Goal: Complete application form

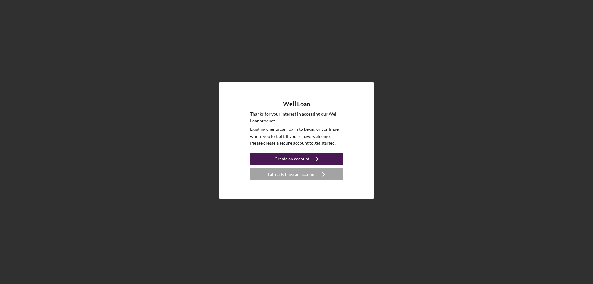
click at [297, 156] on div "Create an account" at bounding box center [291, 158] width 35 height 12
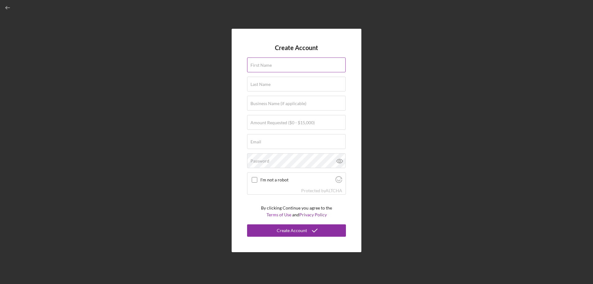
click at [268, 60] on div "First Name" at bounding box center [296, 64] width 99 height 15
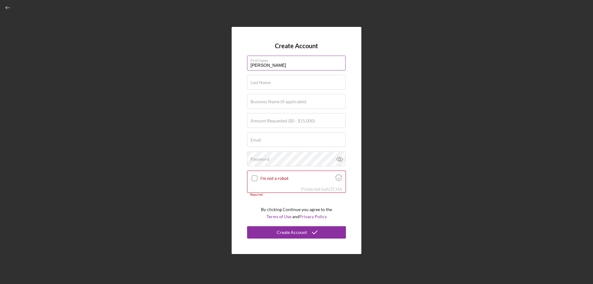
type input "[PERSON_NAME]"
type input "Brown"
click at [258, 123] on label "Amount Requested ($0 - $15,000)" at bounding box center [282, 120] width 64 height 5
click at [258, 123] on input "Amount Requested ($0 - $15,000)" at bounding box center [296, 120] width 98 height 15
type input "$14,000"
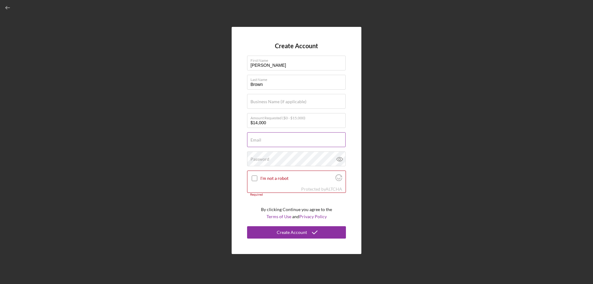
click at [295, 139] on div "Email Required" at bounding box center [296, 139] width 99 height 15
type input "[EMAIL_ADDRESS][DOMAIN_NAME]"
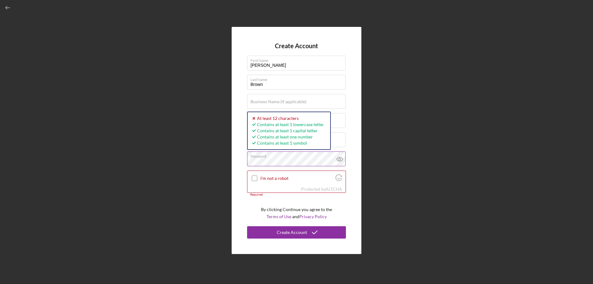
click at [341, 157] on icon at bounding box center [339, 158] width 15 height 15
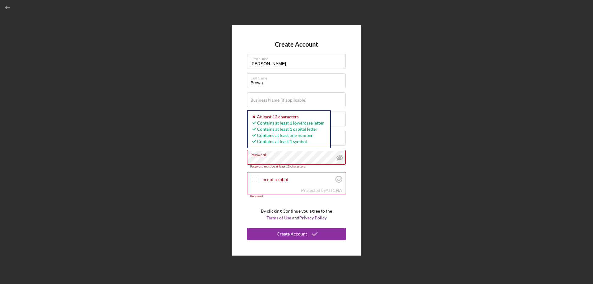
click at [197, 162] on div "Create Account First Name [PERSON_NAME] Last Name Brown Business Name (if appli…" at bounding box center [296, 140] width 586 height 281
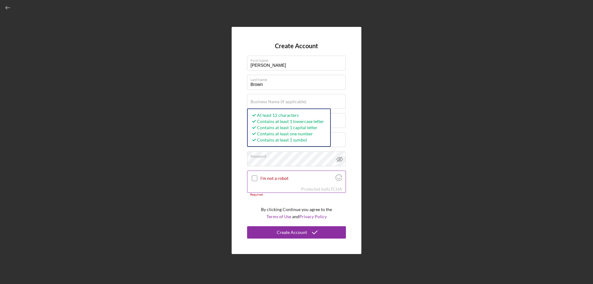
click at [253, 178] on input "I'm not a robot" at bounding box center [255, 178] width 6 height 6
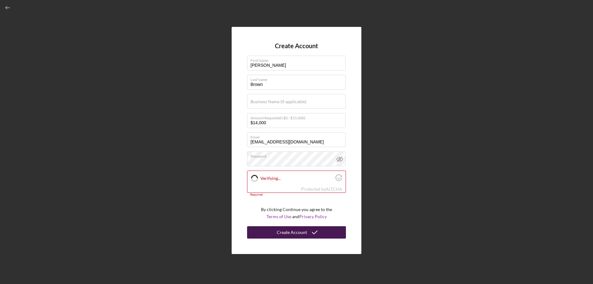
checkbox input "true"
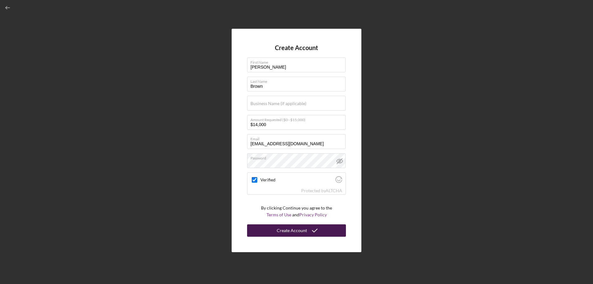
click at [303, 233] on div "Create Account" at bounding box center [292, 230] width 30 height 12
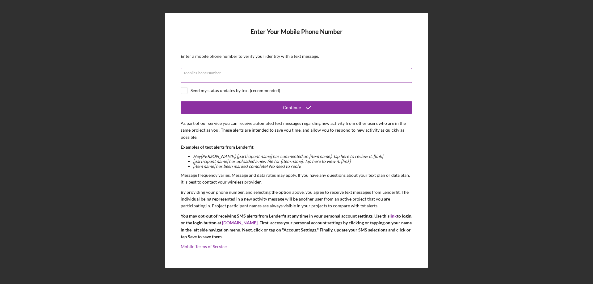
click at [293, 81] on input "Mobile Phone Number" at bounding box center [296, 75] width 231 height 15
type input "[PHONE_NUMBER]"
click at [185, 88] on input "checkbox" at bounding box center [184, 90] width 6 height 6
checkbox input "true"
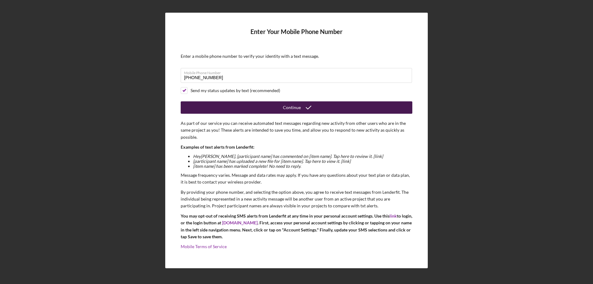
click at [246, 111] on button "Continue" at bounding box center [296, 107] width 231 height 12
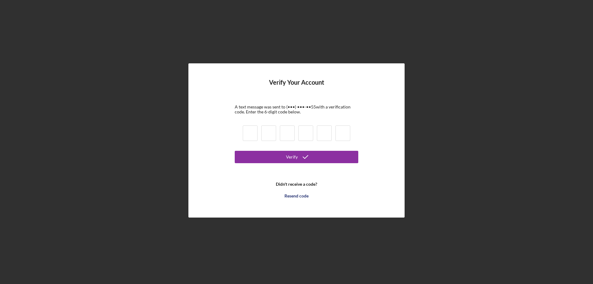
click at [255, 132] on input at bounding box center [250, 132] width 15 height 15
type input "4"
type input "7"
type input "1"
type input "3"
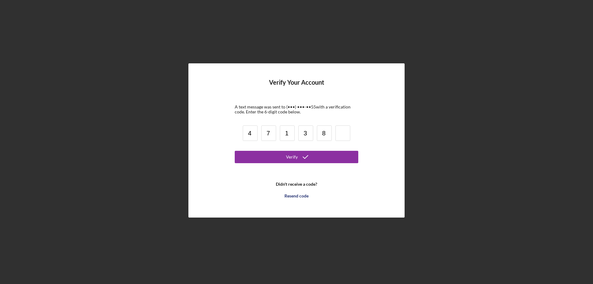
type input "8"
type input "9"
click at [278, 160] on button "Verify" at bounding box center [296, 157] width 123 height 12
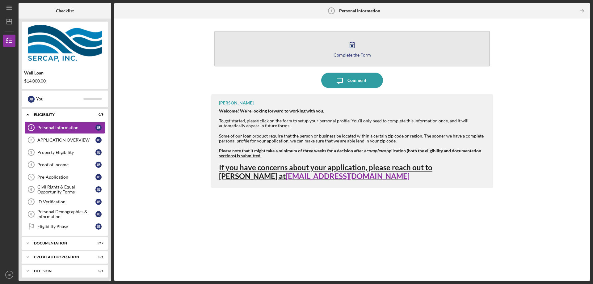
click at [347, 44] on icon "button" at bounding box center [351, 44] width 15 height 15
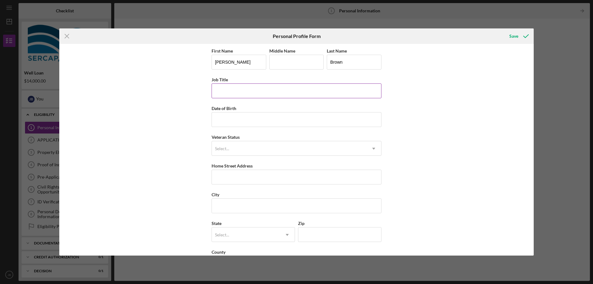
click at [278, 85] on input "Job Title" at bounding box center [296, 90] width 170 height 15
type input "Office Assistant"
click at [256, 126] on input "Date of Birth" at bounding box center [296, 119] width 170 height 15
type input "[DATE]"
click at [270, 143] on div "Select..." at bounding box center [289, 148] width 154 height 14
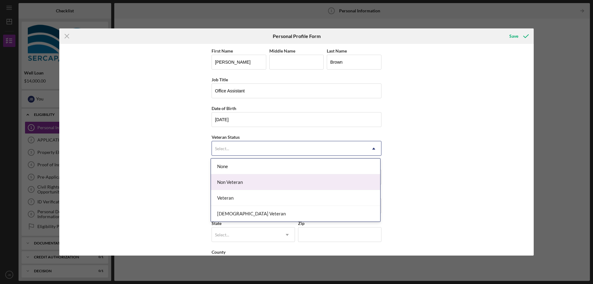
click at [235, 181] on div "Non Veteran" at bounding box center [295, 182] width 169 height 16
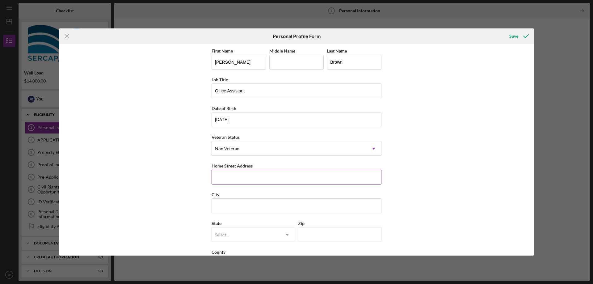
click at [288, 177] on input "Home Street Address" at bounding box center [296, 176] width 170 height 15
type input "[STREET_ADDRESS]"
type input "Columbia"
type input "SC"
type input "29203"
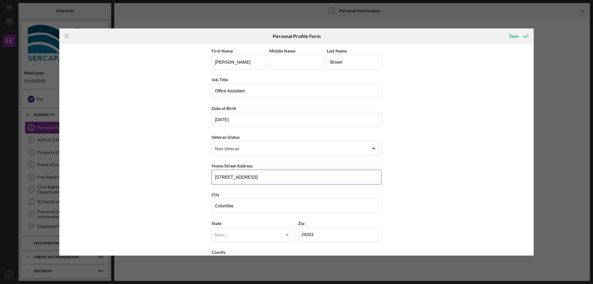
type input "[GEOGRAPHIC_DATA]"
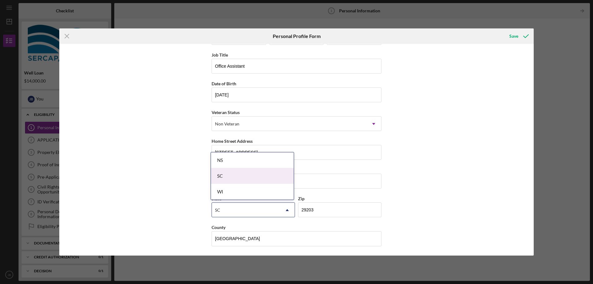
click at [242, 176] on div "SC" at bounding box center [252, 176] width 83 height 16
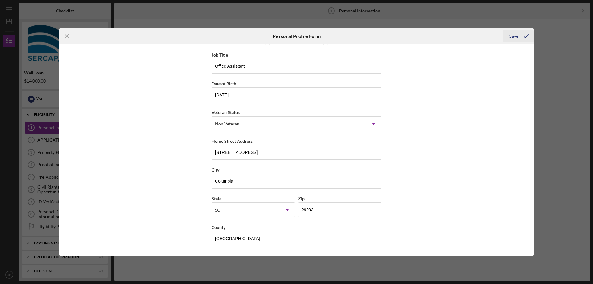
click at [513, 34] on div "Save" at bounding box center [513, 36] width 9 height 12
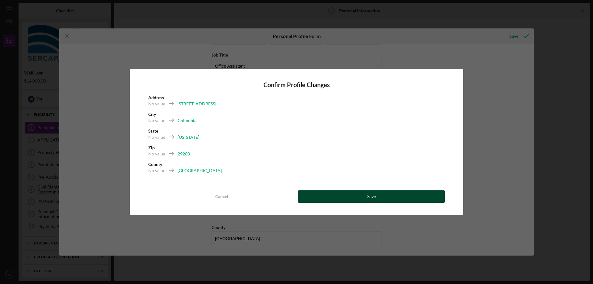
click at [366, 199] on button "Save" at bounding box center [371, 196] width 147 height 12
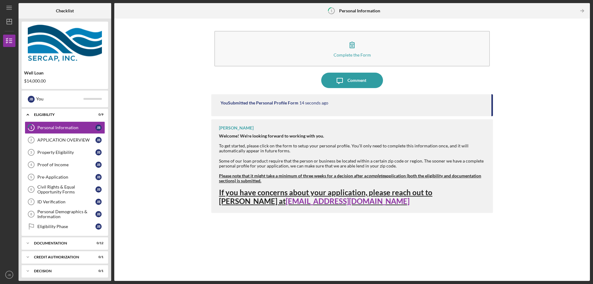
click at [158, 155] on div "Complete the Form Form Icon/Message Comment You Submitted the Personal Profile …" at bounding box center [351, 150] width 469 height 256
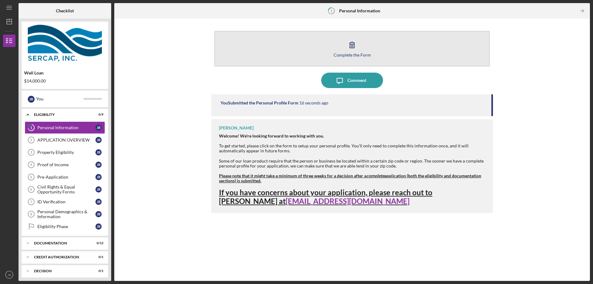
click at [354, 43] on icon "button" at bounding box center [352, 45] width 4 height 6
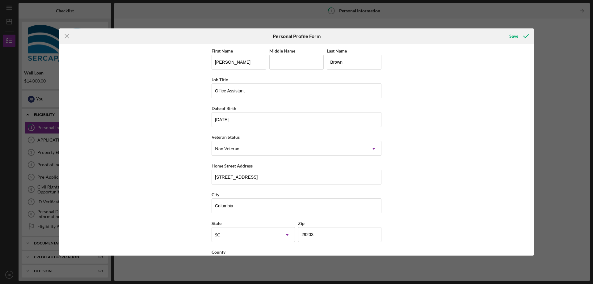
scroll to position [25, 0]
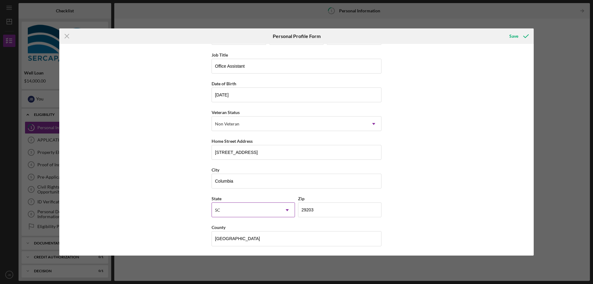
click at [286, 213] on icon "Icon/Dropdown Arrow" at bounding box center [287, 209] width 15 height 15
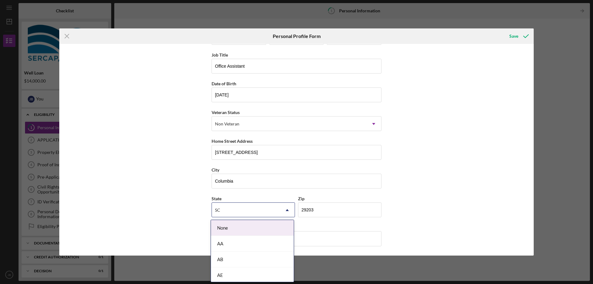
click at [455, 176] on div "First Name [PERSON_NAME] Middle Name Last Name Brown Job Title Office Assistant…" at bounding box center [296, 149] width 474 height 211
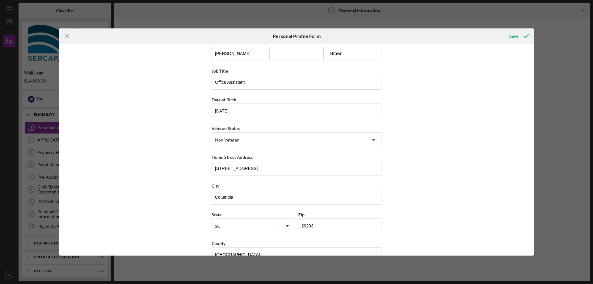
scroll to position [0, 0]
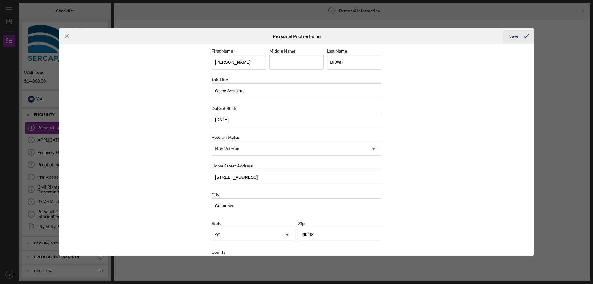
click at [516, 36] on div "Save" at bounding box center [513, 36] width 9 height 12
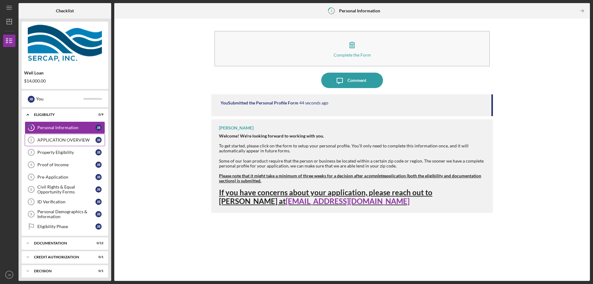
click at [47, 142] on div "APPLICATION OVERVIEW" at bounding box center [66, 139] width 58 height 5
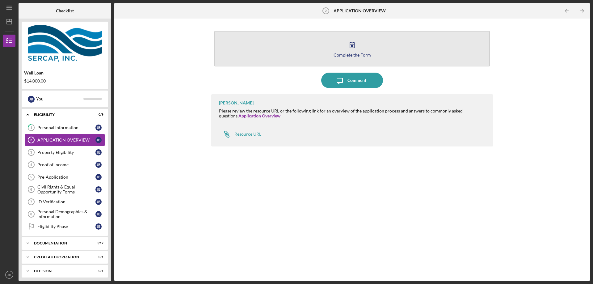
click at [352, 46] on icon "button" at bounding box center [351, 44] width 15 height 15
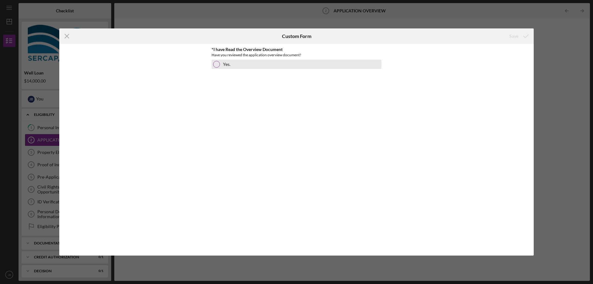
click at [217, 64] on div at bounding box center [216, 64] width 7 height 7
click at [518, 38] on button "Save" at bounding box center [518, 36] width 31 height 12
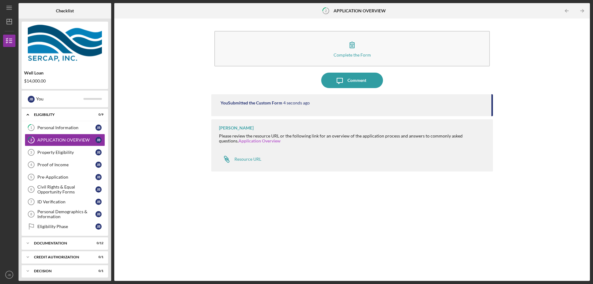
click at [238, 143] on link "Application Overview" at bounding box center [259, 140] width 42 height 5
click at [245, 160] on div "Resource URL" at bounding box center [247, 158] width 27 height 5
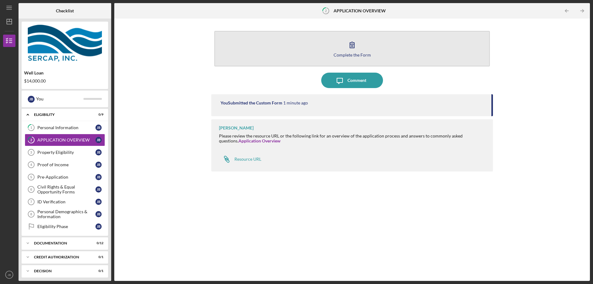
click at [354, 53] on div "Complete the Form" at bounding box center [351, 54] width 37 height 5
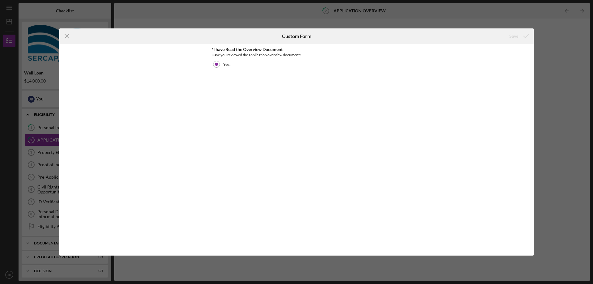
click at [269, 20] on div "Icon/Menu Close Custom Form Save *I have Read the Overview Document Have you re…" at bounding box center [296, 142] width 593 height 284
click at [66, 35] on line at bounding box center [67, 36] width 4 height 4
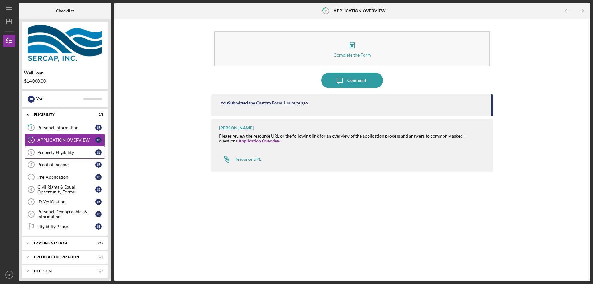
click at [39, 152] on div "Property Eligibility" at bounding box center [66, 152] width 58 height 5
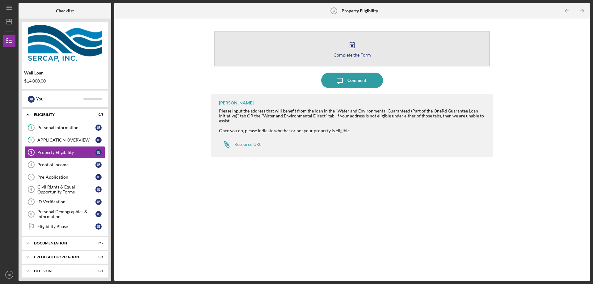
click at [354, 55] on div "Complete the Form" at bounding box center [351, 54] width 37 height 5
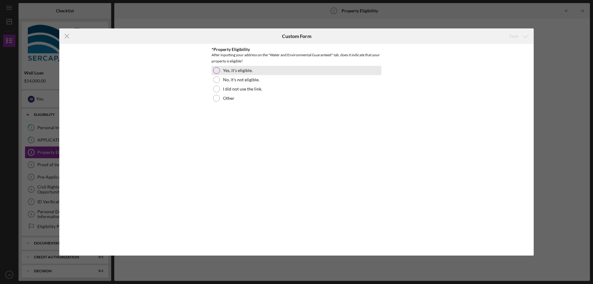
click at [214, 71] on div at bounding box center [216, 70] width 7 height 7
click at [520, 39] on icon "submit" at bounding box center [525, 35] width 15 height 15
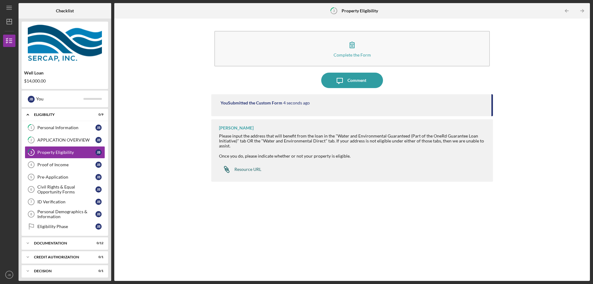
click at [249, 169] on div "Resource URL" at bounding box center [247, 169] width 27 height 5
click at [61, 167] on div "Proof of Income" at bounding box center [66, 164] width 58 height 5
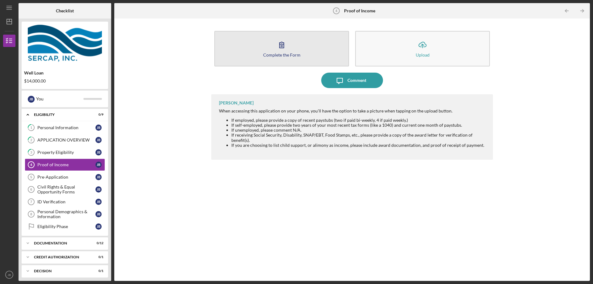
click at [277, 55] on div "Complete the Form" at bounding box center [281, 54] width 37 height 5
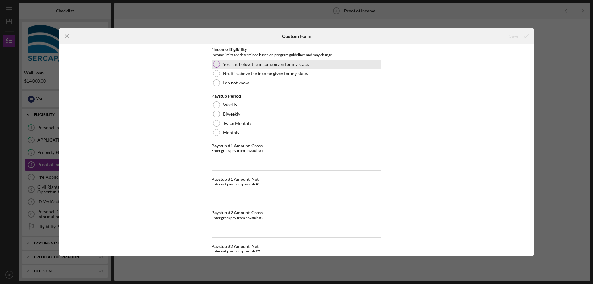
click at [280, 64] on label "Yes, it is below the income given for my state." at bounding box center [266, 64] width 86 height 5
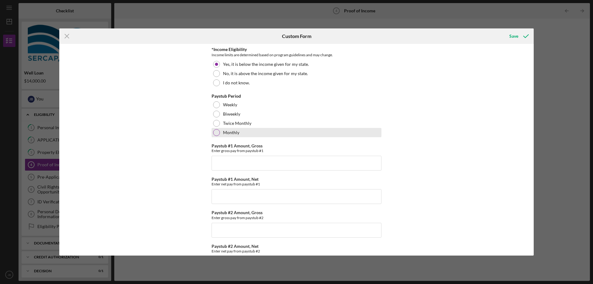
click at [216, 133] on div at bounding box center [216, 132] width 7 height 7
click at [215, 113] on div at bounding box center [216, 113] width 7 height 7
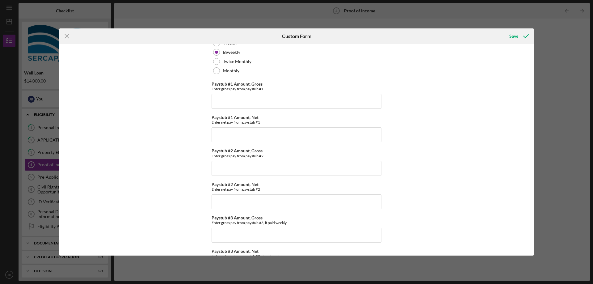
scroll to position [31, 0]
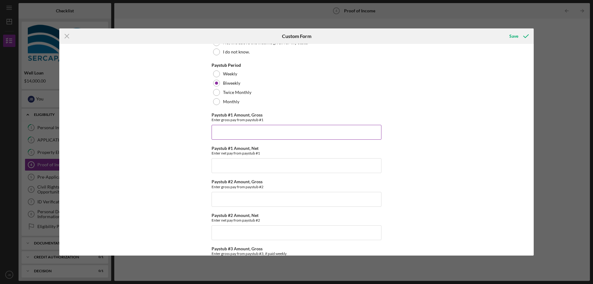
click at [293, 134] on input "Paystub #1 Amount, Gross" at bounding box center [296, 132] width 170 height 15
type input "$1,323.00"
click at [306, 168] on input "Paystub #1 Amount, Net" at bounding box center [296, 165] width 170 height 15
type input "$1,202.57"
click at [262, 196] on input "Paystub #2 Amount, Gross" at bounding box center [296, 199] width 170 height 15
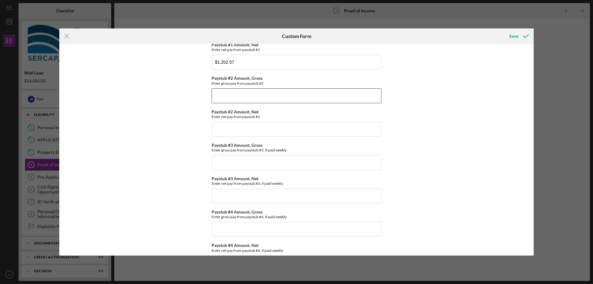
scroll to position [0, 0]
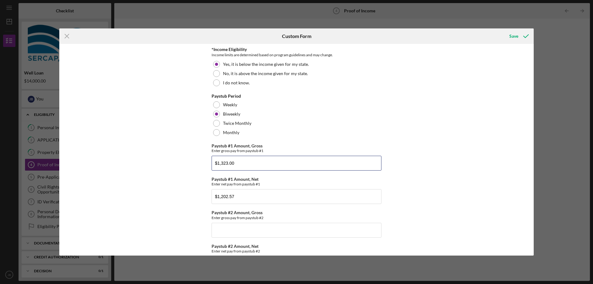
drag, startPoint x: 255, startPoint y: 162, endPoint x: 162, endPoint y: 176, distance: 94.2
click at [162, 176] on div "*Income Eligibility Income limits are determined based on program guidelines an…" at bounding box center [296, 149] width 474 height 211
drag, startPoint x: 248, startPoint y: 198, endPoint x: 121, endPoint y: 187, distance: 127.3
click at [121, 187] on div "*Income Eligibility Income limits are determined based on program guidelines an…" at bounding box center [296, 149] width 474 height 211
click at [232, 163] on input "Paystub #1 Amount, Gross" at bounding box center [296, 163] width 170 height 15
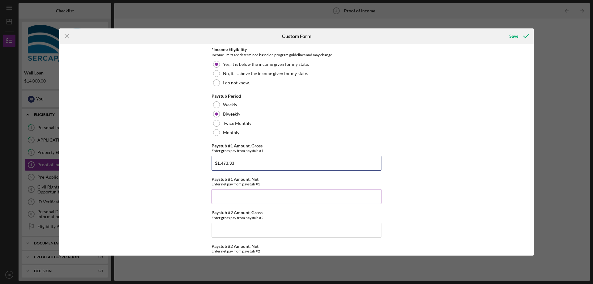
type input "$1,473.33"
click at [309, 200] on input "Paystub #1 Amount, Net" at bounding box center [296, 196] width 170 height 15
type input "$1,341.41"
click at [301, 230] on input "Paystub #2 Amount, Gross" at bounding box center [296, 230] width 170 height 15
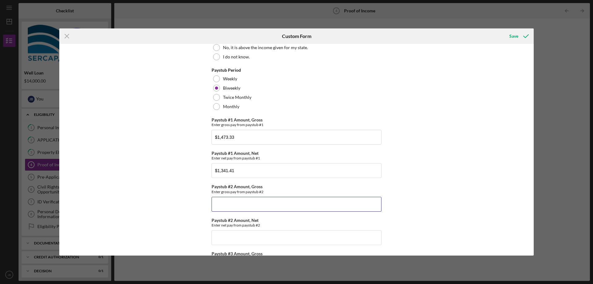
scroll to position [123, 0]
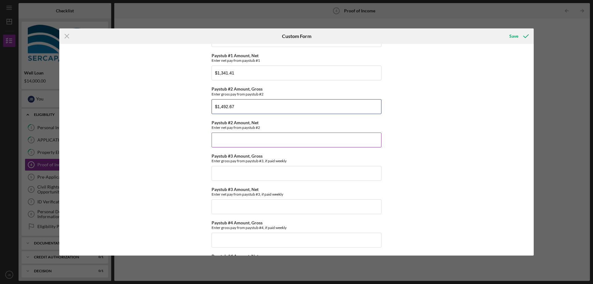
type input "$1,492.67"
click at [254, 139] on input "Paystub #2 Amount, Net" at bounding box center [296, 139] width 170 height 15
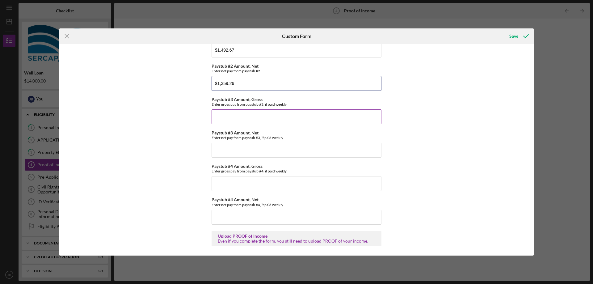
type input "$1,359.26"
click at [239, 114] on input "Paystub #3 Amount, Gross" at bounding box center [296, 116] width 170 height 15
type input "$1,319.67"
click at [339, 148] on input "Paystub #3 Amount, Net" at bounding box center [296, 150] width 170 height 15
type input "$1,199.50"
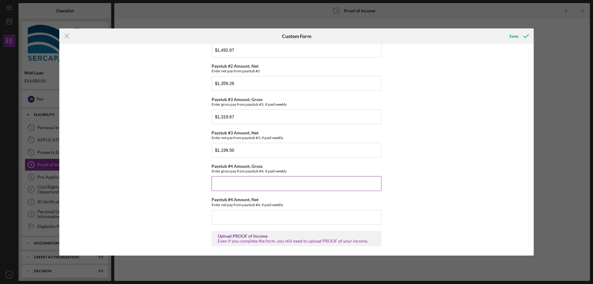
click at [258, 182] on input "Paystub #4 Amount, Gross" at bounding box center [296, 183] width 170 height 15
type input "$1,355.00"
click at [241, 218] on input "Paystub #4 Amount, Net" at bounding box center [296, 217] width 170 height 15
type input "$1,232.13"
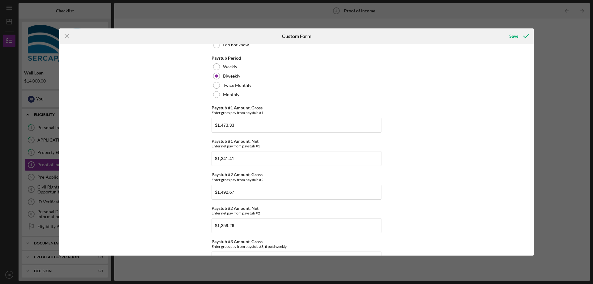
scroll to position [0, 0]
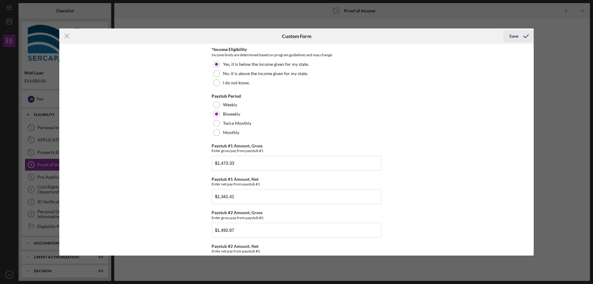
click at [516, 40] on div "Save" at bounding box center [513, 36] width 9 height 12
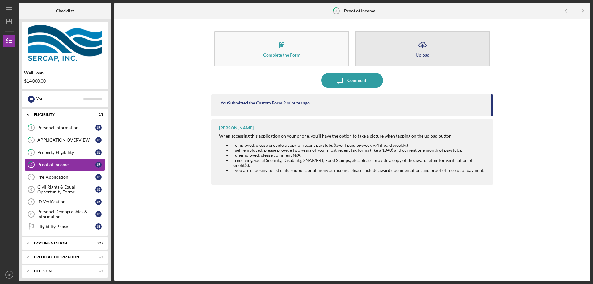
click at [413, 51] on button "Icon/Upload Upload" at bounding box center [422, 48] width 135 height 35
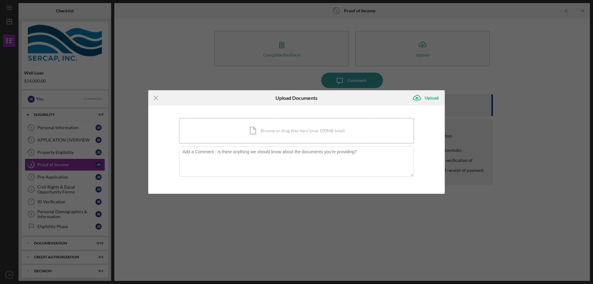
click at [289, 137] on div "Icon/Document Browse or drag files here (max 100MB total) Tap to choose files o…" at bounding box center [296, 130] width 235 height 25
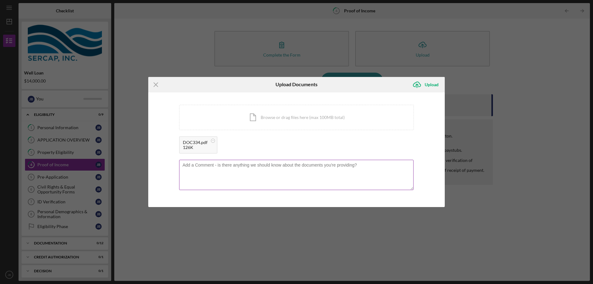
click at [208, 176] on textarea at bounding box center [296, 175] width 234 height 30
click at [434, 86] on div "Upload" at bounding box center [431, 84] width 14 height 12
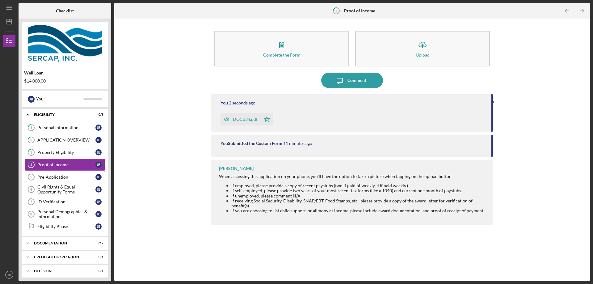
click at [59, 178] on div "Pre-Application" at bounding box center [66, 176] width 58 height 5
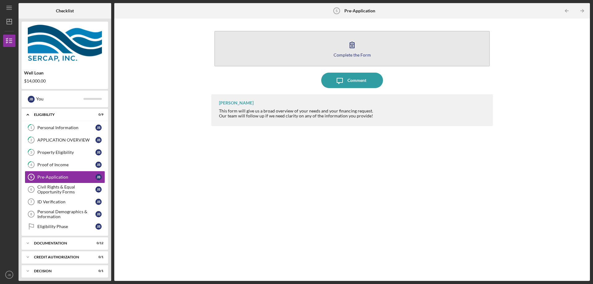
click at [352, 48] on icon "button" at bounding box center [351, 44] width 15 height 15
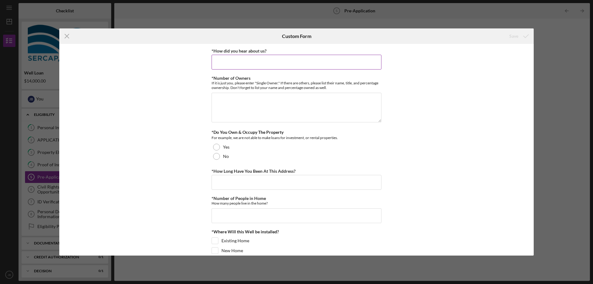
click at [262, 64] on input "*How did you hear about us?" at bounding box center [296, 62] width 170 height 15
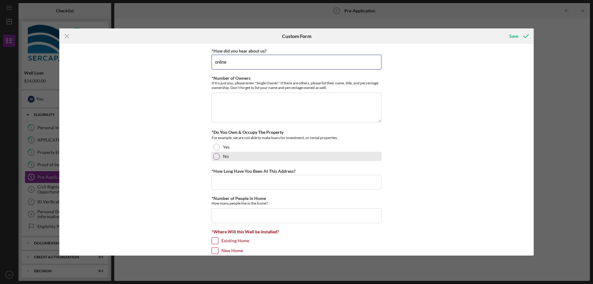
type input "online"
click at [216, 156] on div at bounding box center [216, 156] width 7 height 7
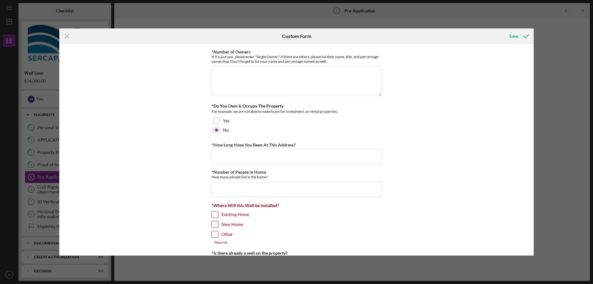
scroll to position [62, 0]
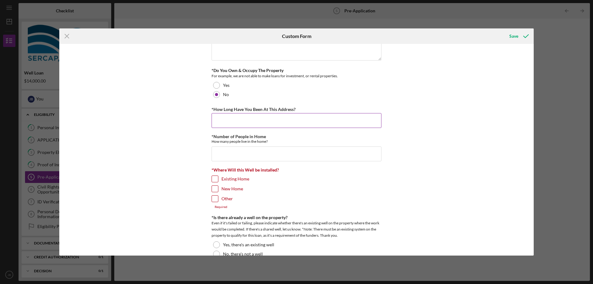
click at [313, 124] on input "*How Long Have You Been At This Address?" at bounding box center [296, 120] width 170 height 15
type input "6 years"
click at [328, 157] on input "*Number of People in Home" at bounding box center [296, 153] width 170 height 15
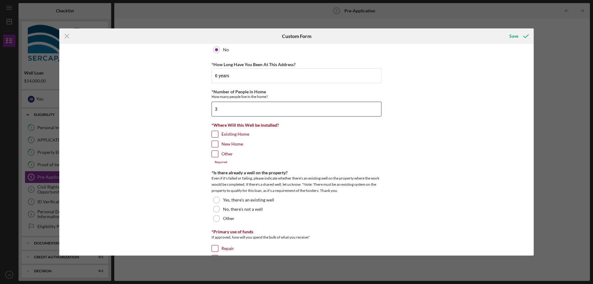
scroll to position [123, 0]
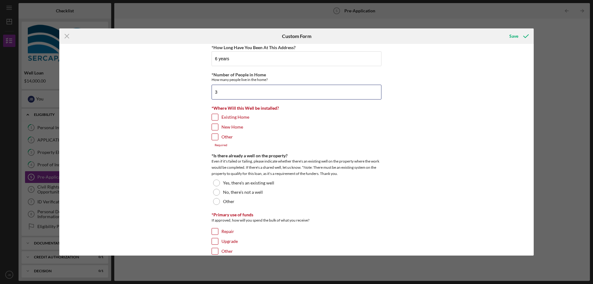
type input "3"
click at [215, 137] on input "Other" at bounding box center [215, 137] width 6 height 6
checkbox input "true"
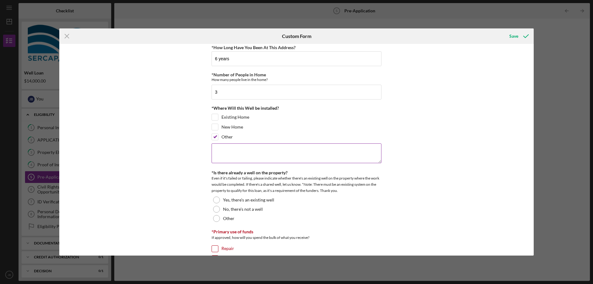
click at [225, 149] on textarea at bounding box center [296, 153] width 170 height 20
drag, startPoint x: 227, startPoint y: 152, endPoint x: 183, endPoint y: 152, distance: 44.4
click at [183, 152] on div "*How did you hear about us? online *Number of Owners If it is just you, please …" at bounding box center [296, 149] width 474 height 211
type textarea "I am currently behind on multiple bills that I would like to catch up"
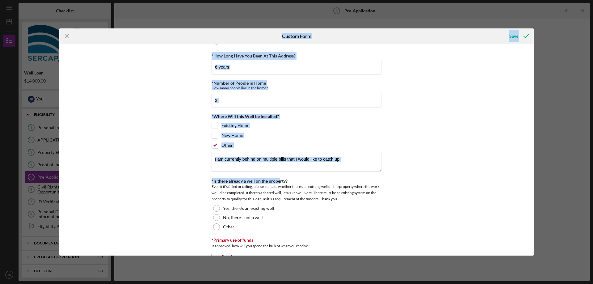
drag, startPoint x: 281, startPoint y: 41, endPoint x: 280, endPoint y: 179, distance: 138.6
click at [280, 179] on form "Icon/Menu Close Custom Form Save *How did you hear about us? online *Number of …" at bounding box center [296, 141] width 474 height 227
click at [445, 152] on div "*How did you hear about us? online *Number of Owners If it is just you, please …" at bounding box center [296, 149] width 474 height 211
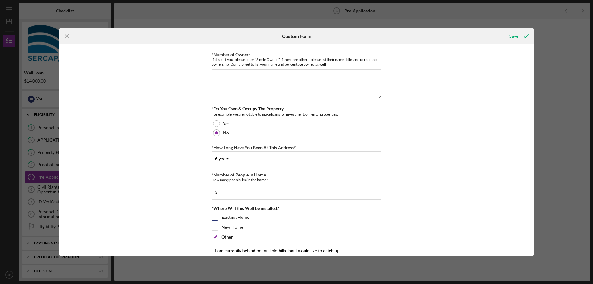
scroll to position [0, 0]
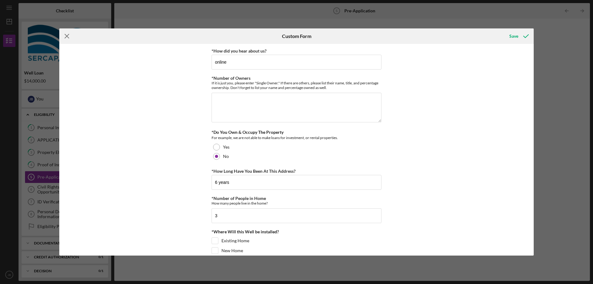
click at [69, 37] on icon "Icon/Menu Close" at bounding box center [66, 35] width 15 height 15
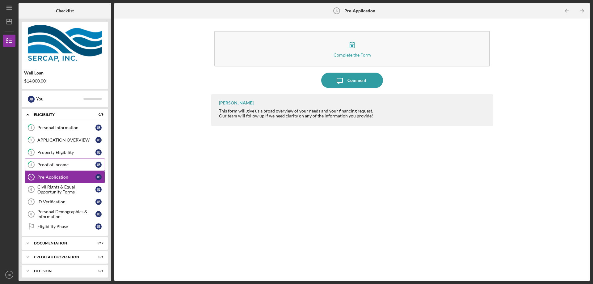
click at [62, 166] on div "Proof of Income" at bounding box center [66, 164] width 58 height 5
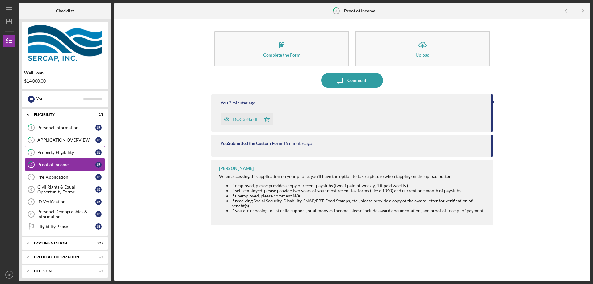
click at [60, 155] on link "3 Property Eligibility [PERSON_NAME]" at bounding box center [65, 152] width 80 height 12
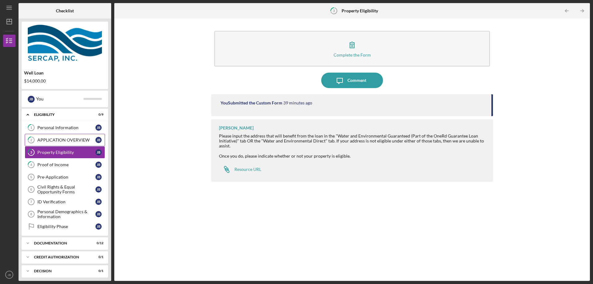
click at [66, 139] on div "APPLICATION OVERVIEW" at bounding box center [66, 139] width 58 height 5
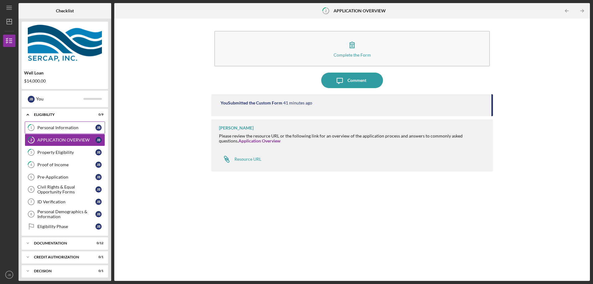
click at [71, 130] on div "Personal Information" at bounding box center [66, 127] width 58 height 5
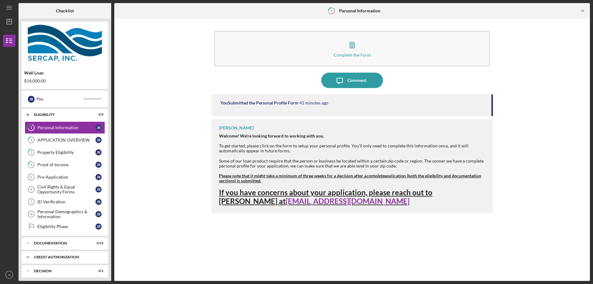
click at [77, 257] on div "CREDIT AUTHORIZATION" at bounding box center [67, 257] width 66 height 4
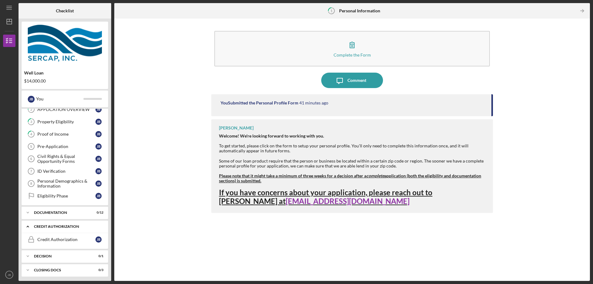
scroll to position [60, 0]
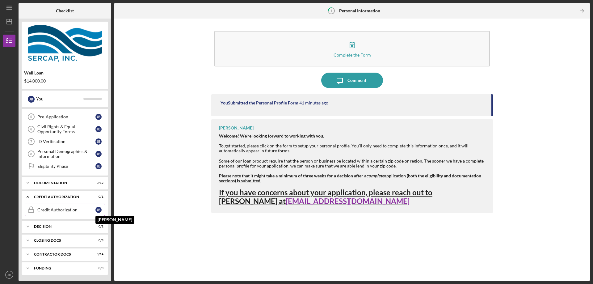
click at [99, 210] on div "[PERSON_NAME]" at bounding box center [98, 209] width 6 height 6
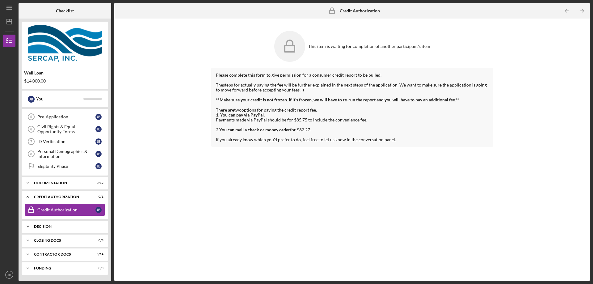
click at [89, 228] on div "Icon/Expander Decision 0 / 1" at bounding box center [65, 226] width 86 height 12
click at [53, 166] on div "Eligibility Phase" at bounding box center [66, 166] width 58 height 5
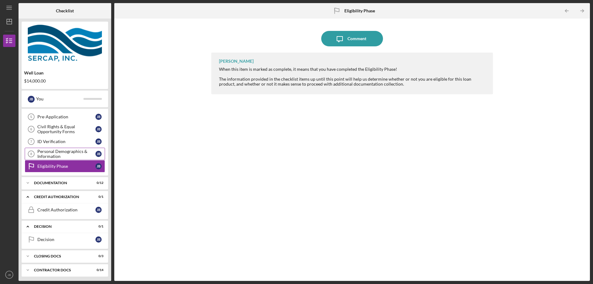
click at [61, 157] on div "Personal Demographics & Information" at bounding box center [66, 154] width 58 height 10
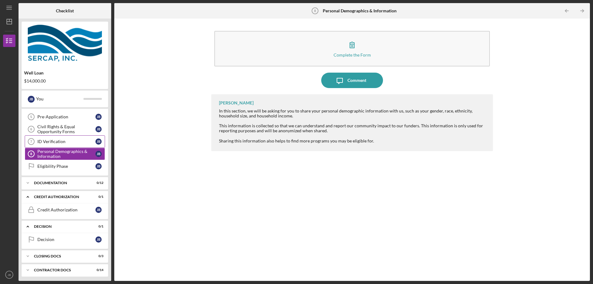
click at [64, 146] on link "ID Verification 7 ID Verification [PERSON_NAME]" at bounding box center [65, 141] width 80 height 12
